Goal: Task Accomplishment & Management: Use online tool/utility

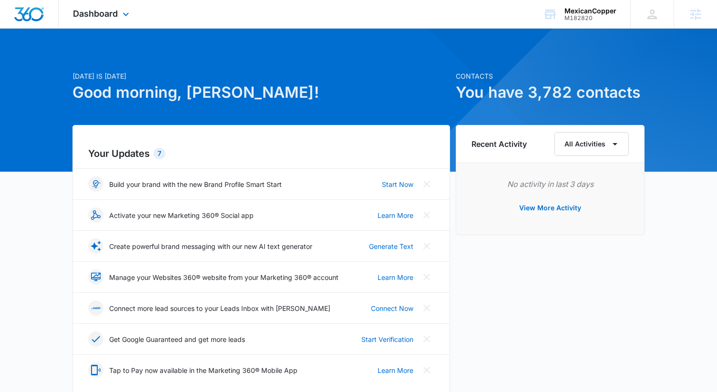
click at [84, 19] on div "Dashboard Apps Reputation Forms CRM Email Social Content Ads Intelligence Files…" at bounding box center [102, 14] width 87 height 28
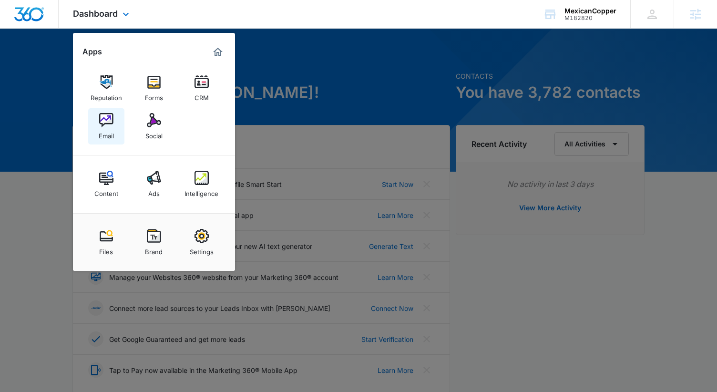
click at [115, 120] on link "Email" at bounding box center [106, 126] width 36 height 36
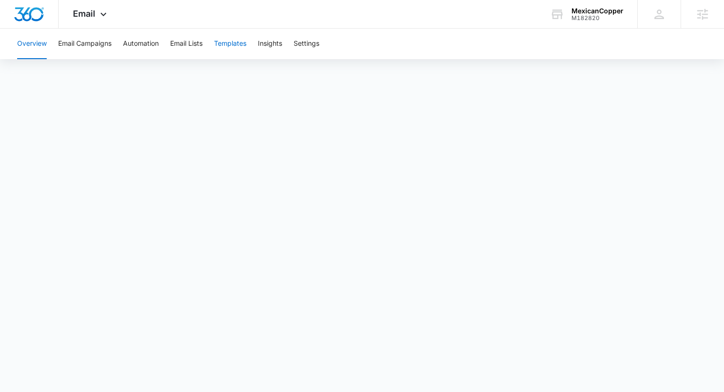
click at [246, 46] on button "Templates" at bounding box center [230, 44] width 32 height 31
click at [237, 46] on button "Templates" at bounding box center [230, 44] width 32 height 31
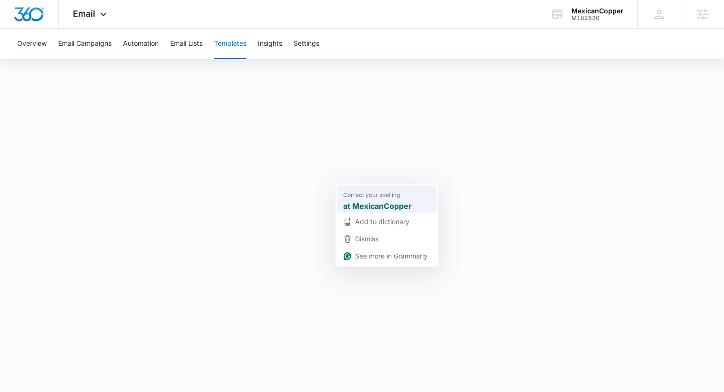
click at [356, 201] on strong "at MexicanCopper" at bounding box center [377, 206] width 69 height 12
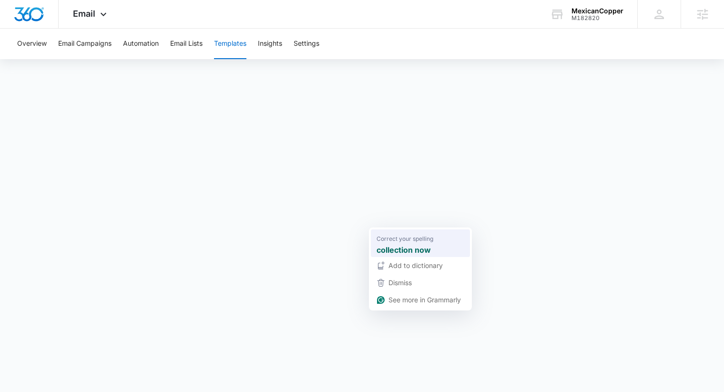
click at [416, 249] on strong "collection now" at bounding box center [404, 250] width 54 height 12
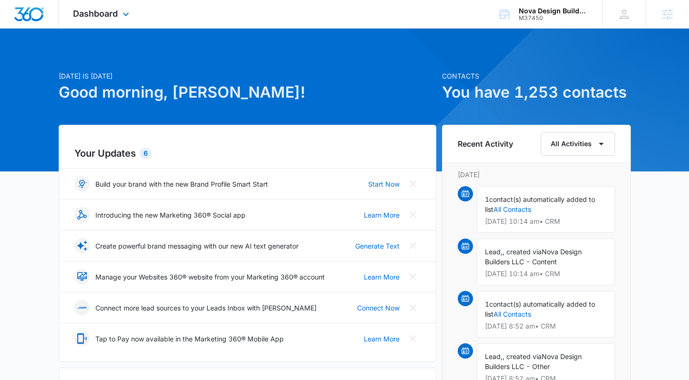
click at [118, 15] on div "Dashboard Apps Reputation Websites Forms CRM Email Social Content Ads Intellige…" at bounding box center [102, 14] width 87 height 28
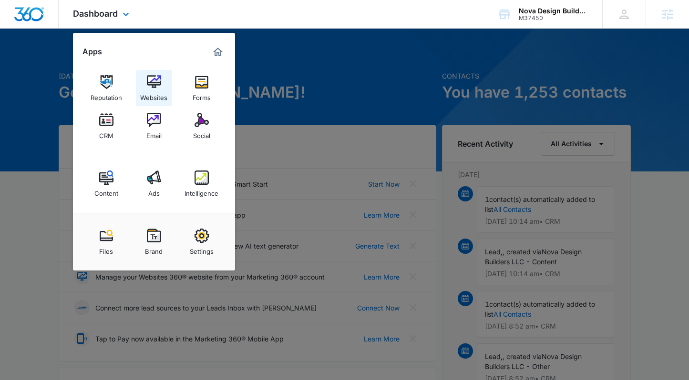
click at [160, 84] on img at bounding box center [154, 82] width 14 height 14
